Goal: Entertainment & Leisure: Consume media (video, audio)

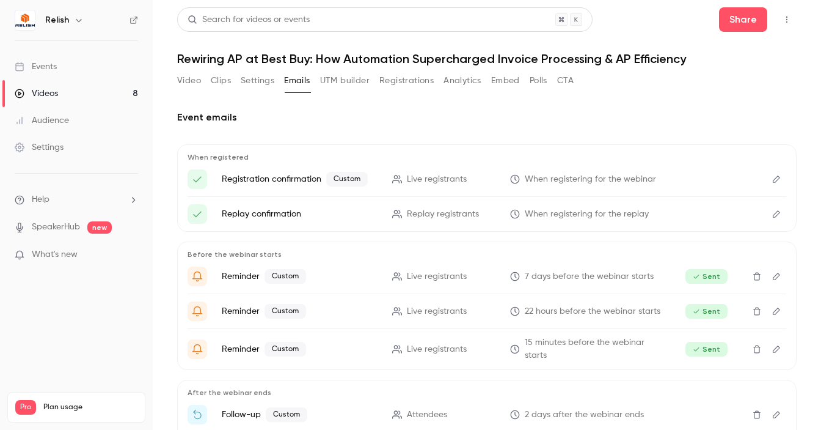
scroll to position [37, 0]
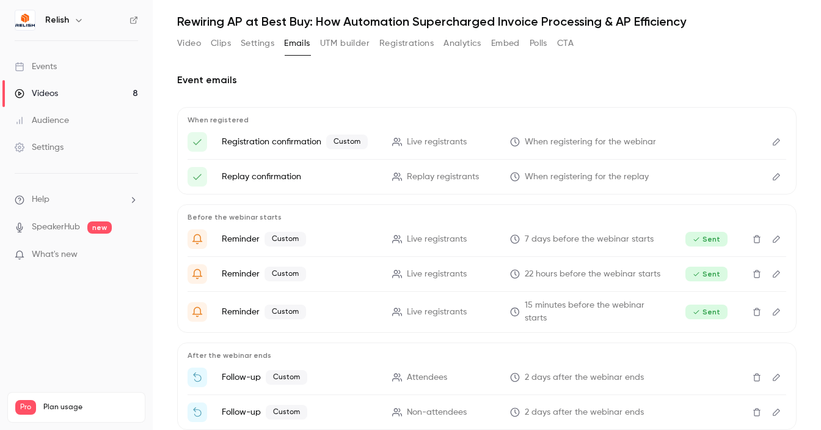
click at [50, 96] on div "Videos" at bounding box center [36, 93] width 43 height 12
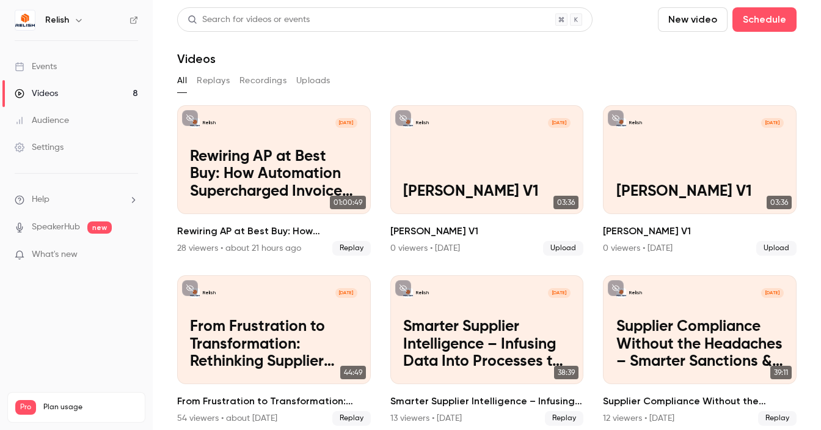
click at [699, 20] on button "New video" at bounding box center [693, 19] width 70 height 24
click at [694, 79] on div "Upload" at bounding box center [737, 85] width 93 height 12
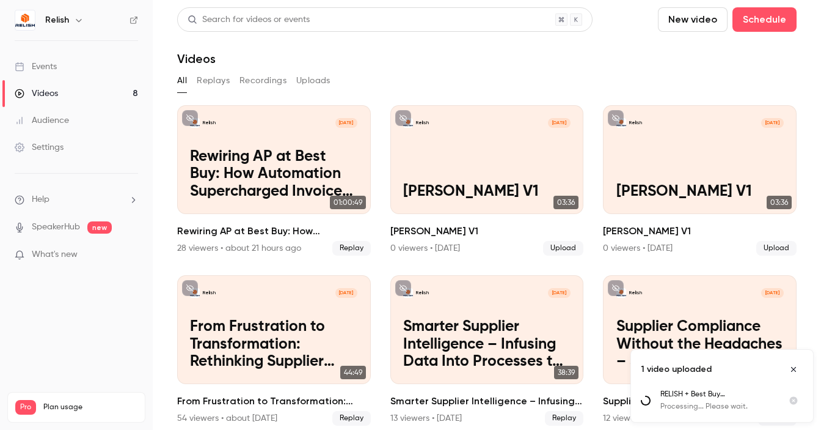
click at [547, 55] on div "Videos" at bounding box center [487, 58] width 620 height 15
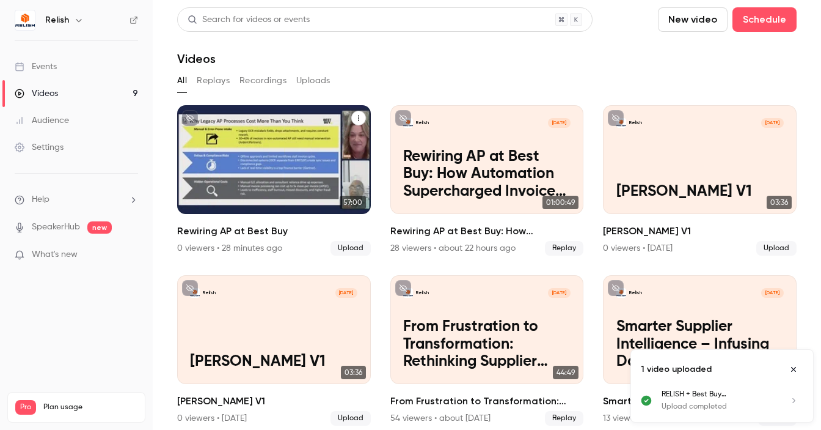
click at [283, 142] on div "Relish Aug 28 Rewiring AP at Best Buy" at bounding box center [274, 159] width 194 height 109
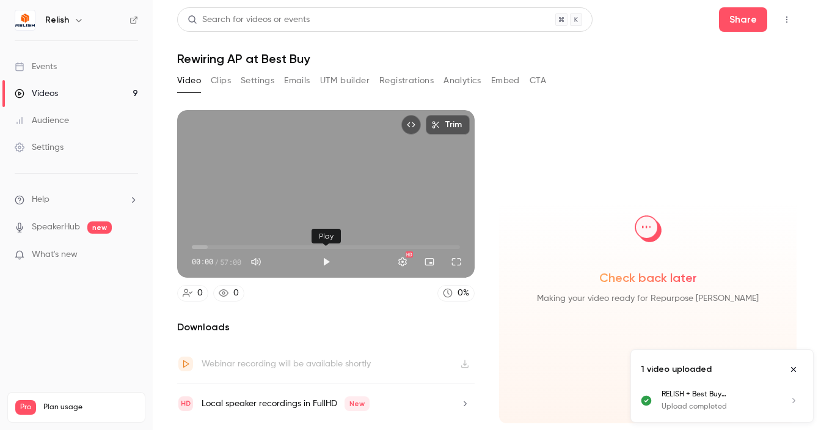
click at [324, 261] on button "Play" at bounding box center [326, 261] width 24 height 24
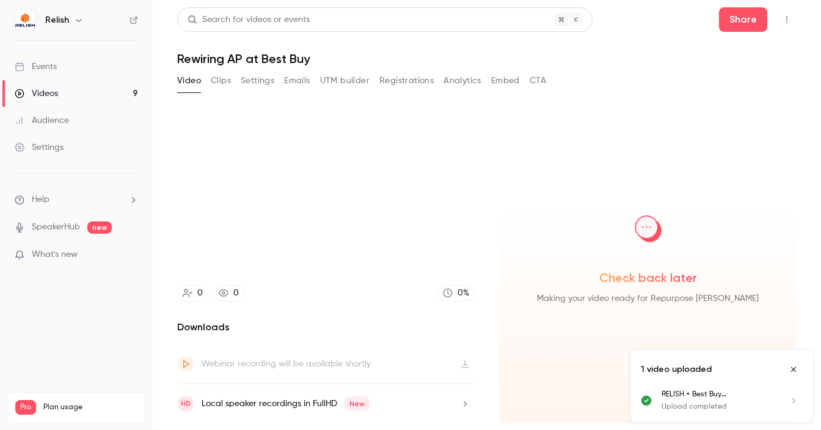
type input "*****"
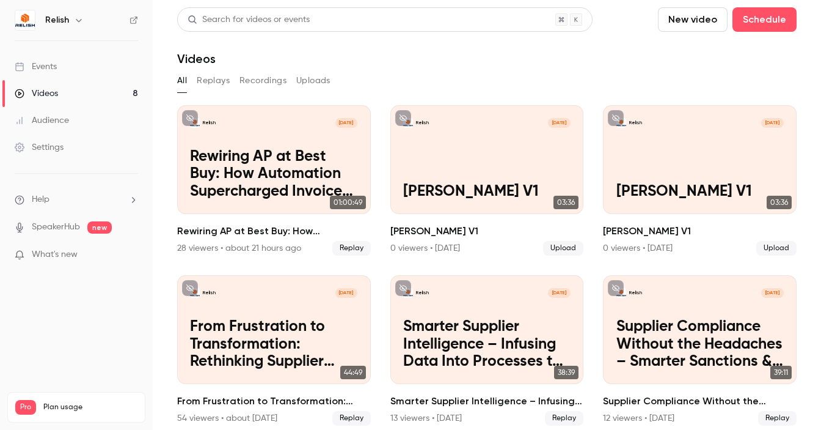
click at [315, 75] on button "Uploads" at bounding box center [313, 81] width 34 height 20
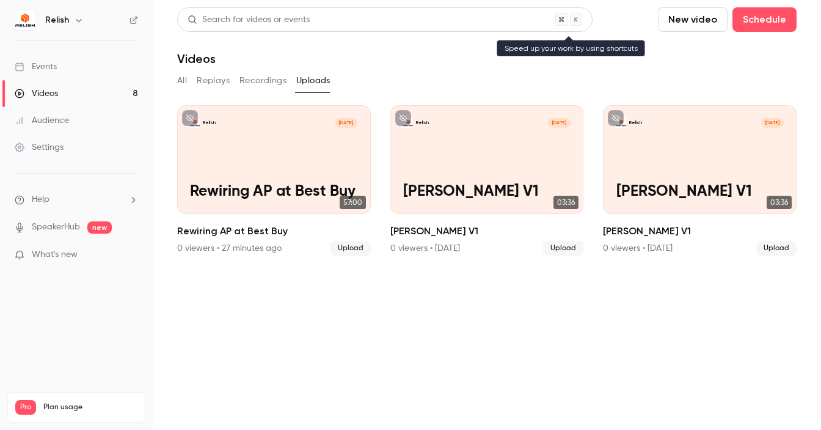
click at [299, 12] on div "Search for videos or events" at bounding box center [384, 19] width 415 height 24
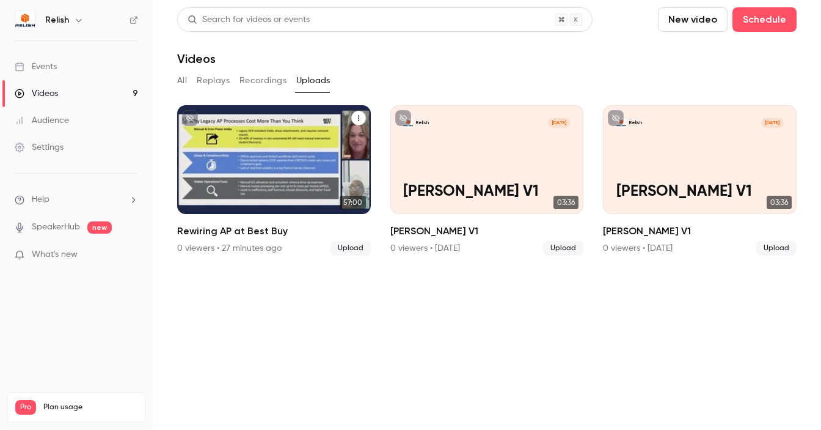
click at [324, 133] on div "Relish Aug 28 Rewiring AP at Best Buy" at bounding box center [274, 159] width 194 height 109
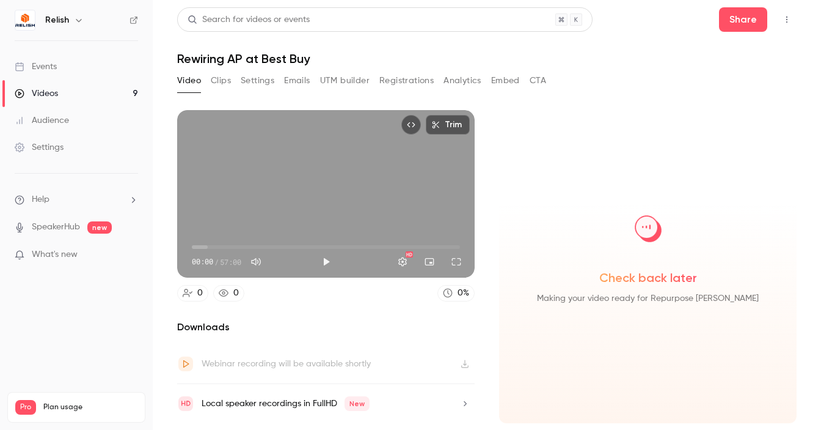
click at [52, 92] on div "Videos" at bounding box center [36, 93] width 43 height 12
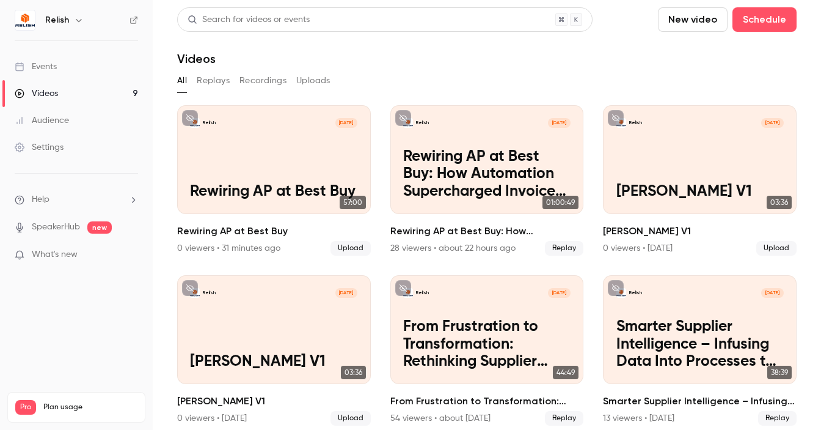
click at [437, 68] on section "Search for videos or events New video Schedule Videos All Replays Recordings Up…" at bounding box center [487, 214] width 620 height 415
